Goal: Find specific page/section: Find specific page/section

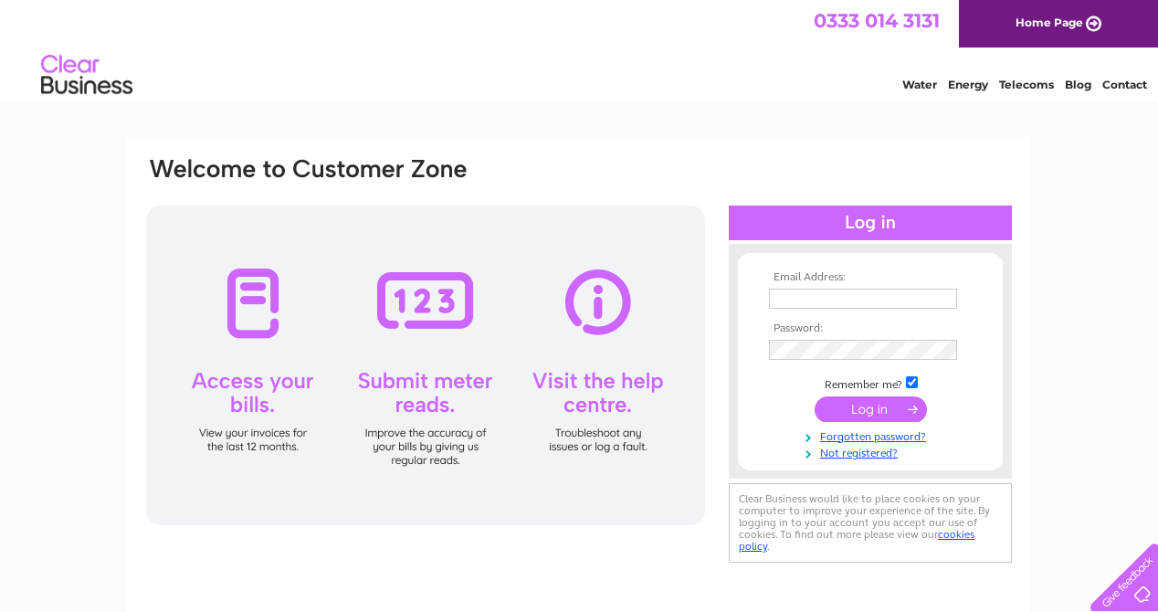
type input "[EMAIL_ADDRESS][DOMAIN_NAME]"
click at [876, 404] on input "submit" at bounding box center [870, 409] width 112 height 26
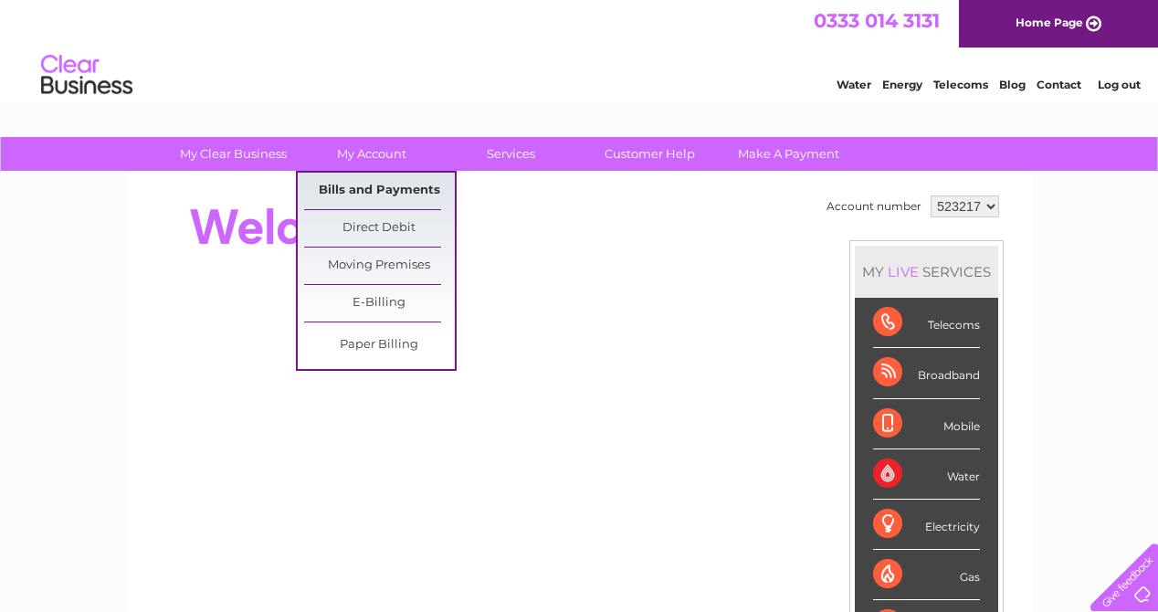
click at [399, 190] on link "Bills and Payments" at bounding box center [379, 191] width 151 height 37
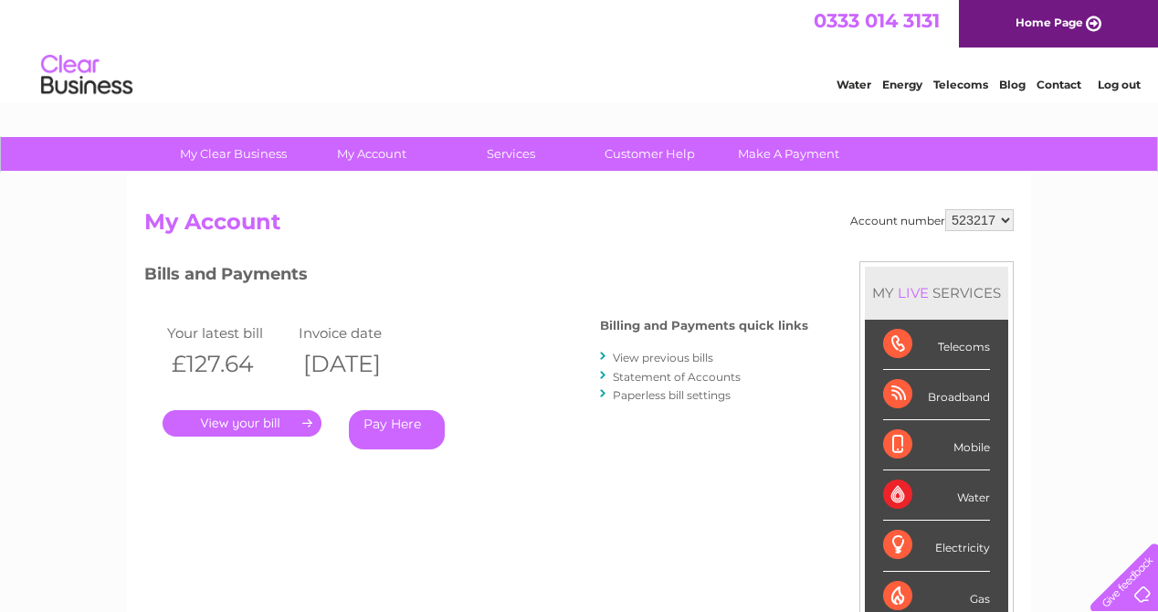
click at [273, 423] on link "." at bounding box center [242, 423] width 159 height 26
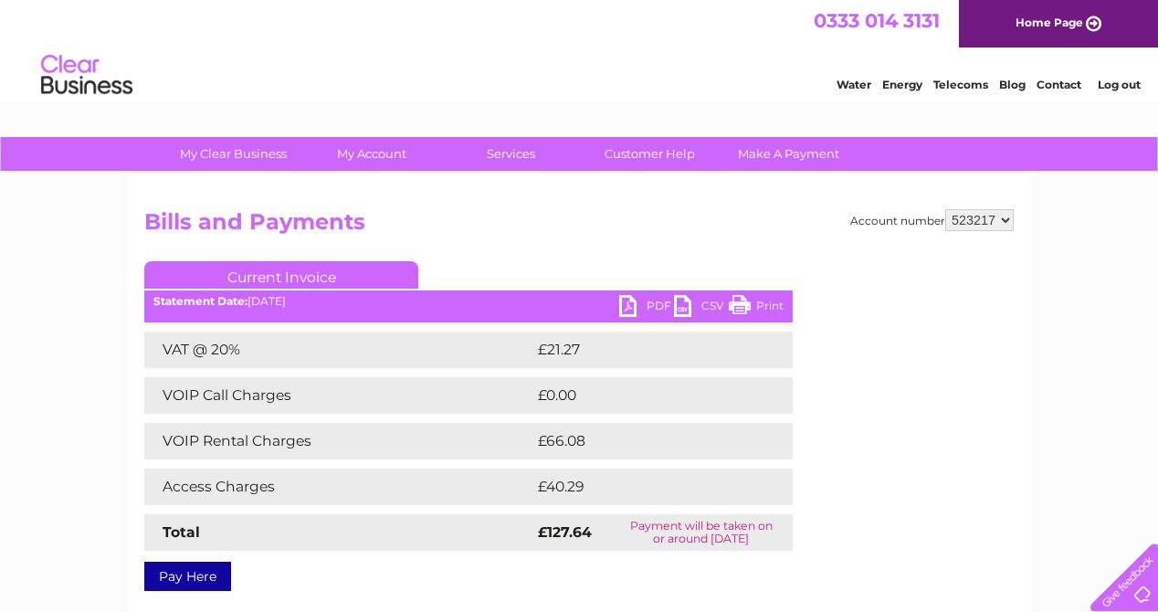
click at [742, 303] on link "Print" at bounding box center [756, 308] width 55 height 26
